Goal: Find specific page/section: Find specific page/section

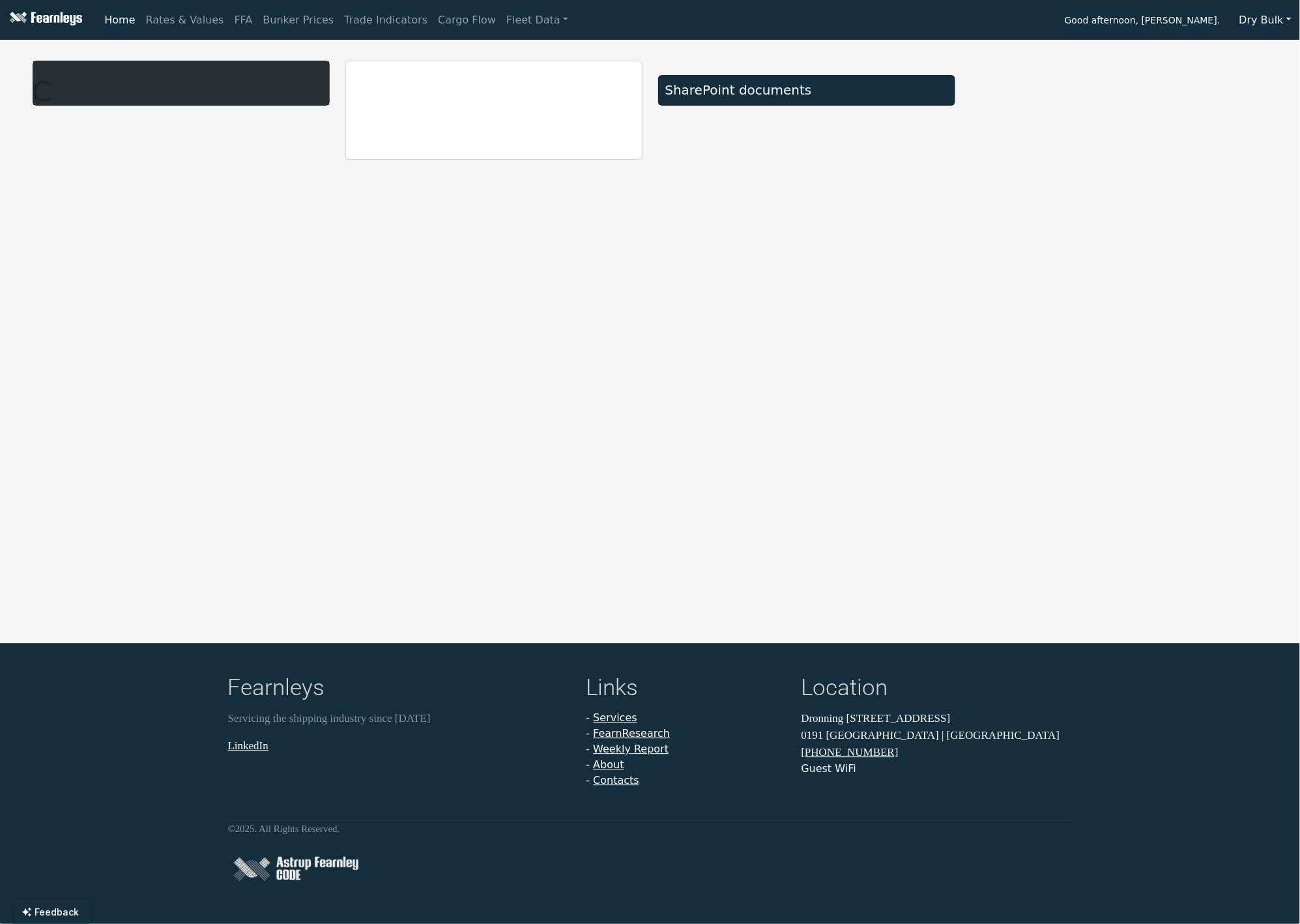
click at [1264, 24] on button "Dry Bulk" at bounding box center [1265, 20] width 69 height 25
click at [1251, 85] on link "LPG" at bounding box center [1282, 92] width 103 height 21
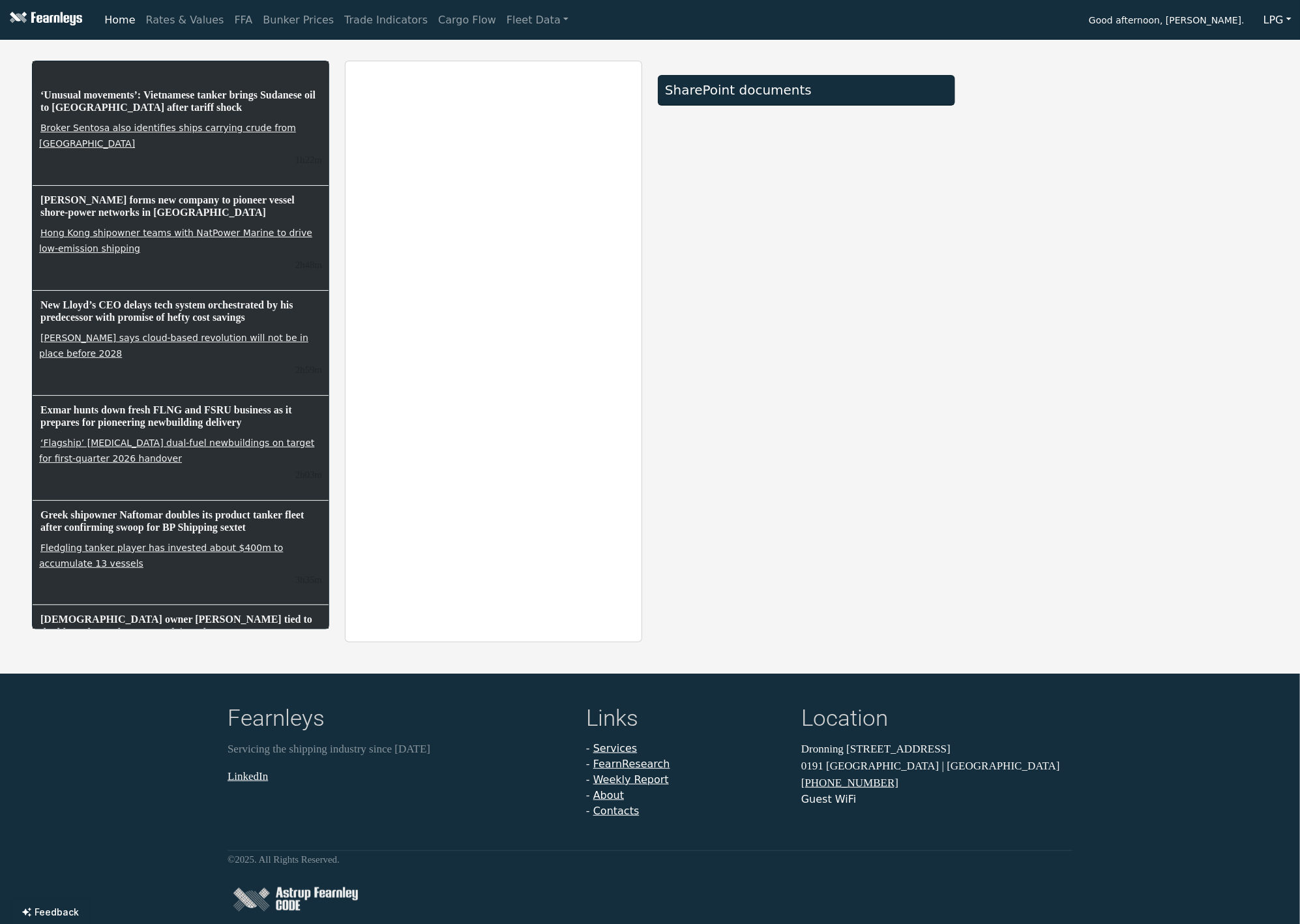
click at [1207, 165] on div at bounding box center [1118, 351] width 313 height 582
